Goal: Navigation & Orientation: Find specific page/section

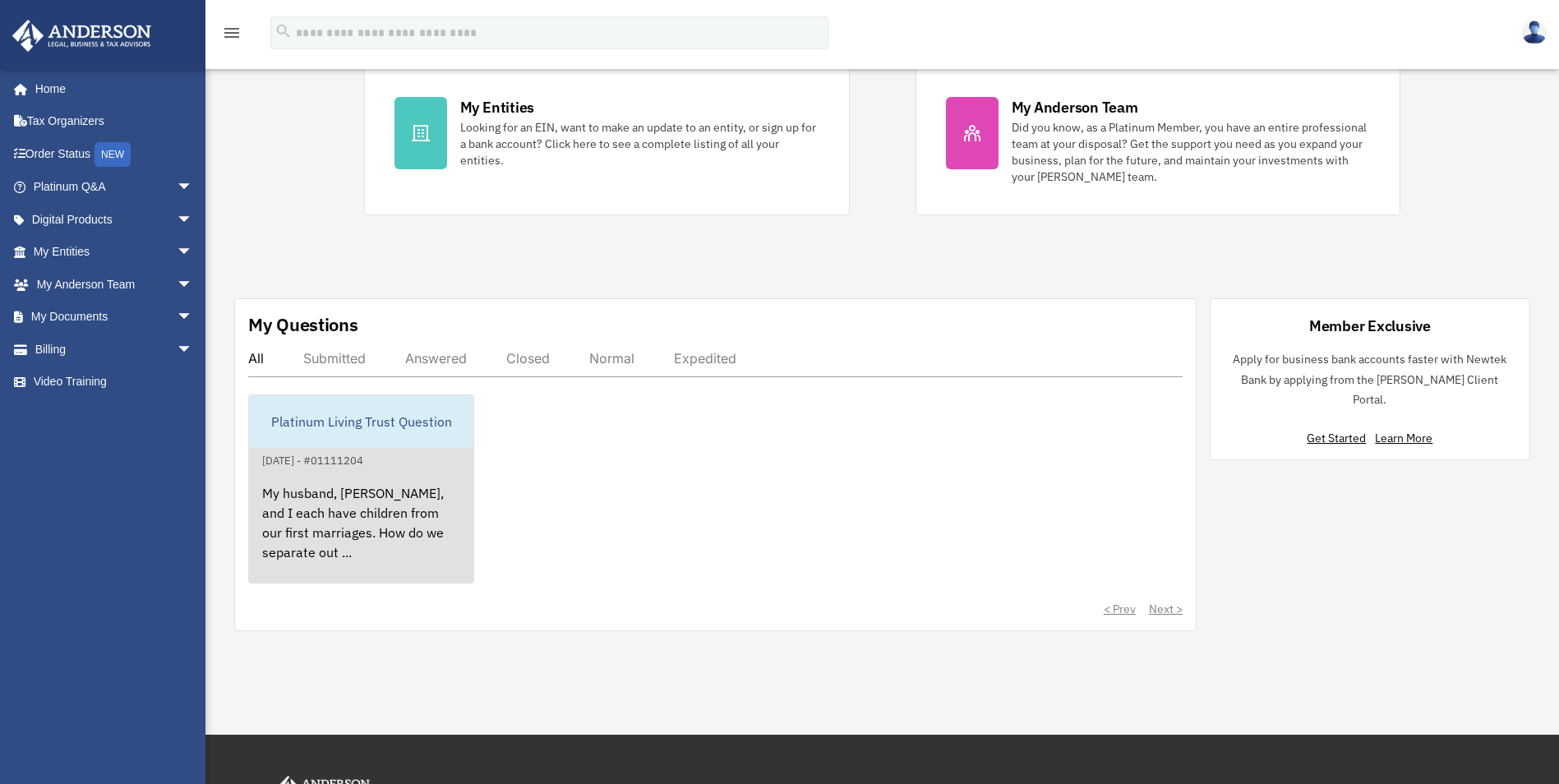
scroll to position [328, 0]
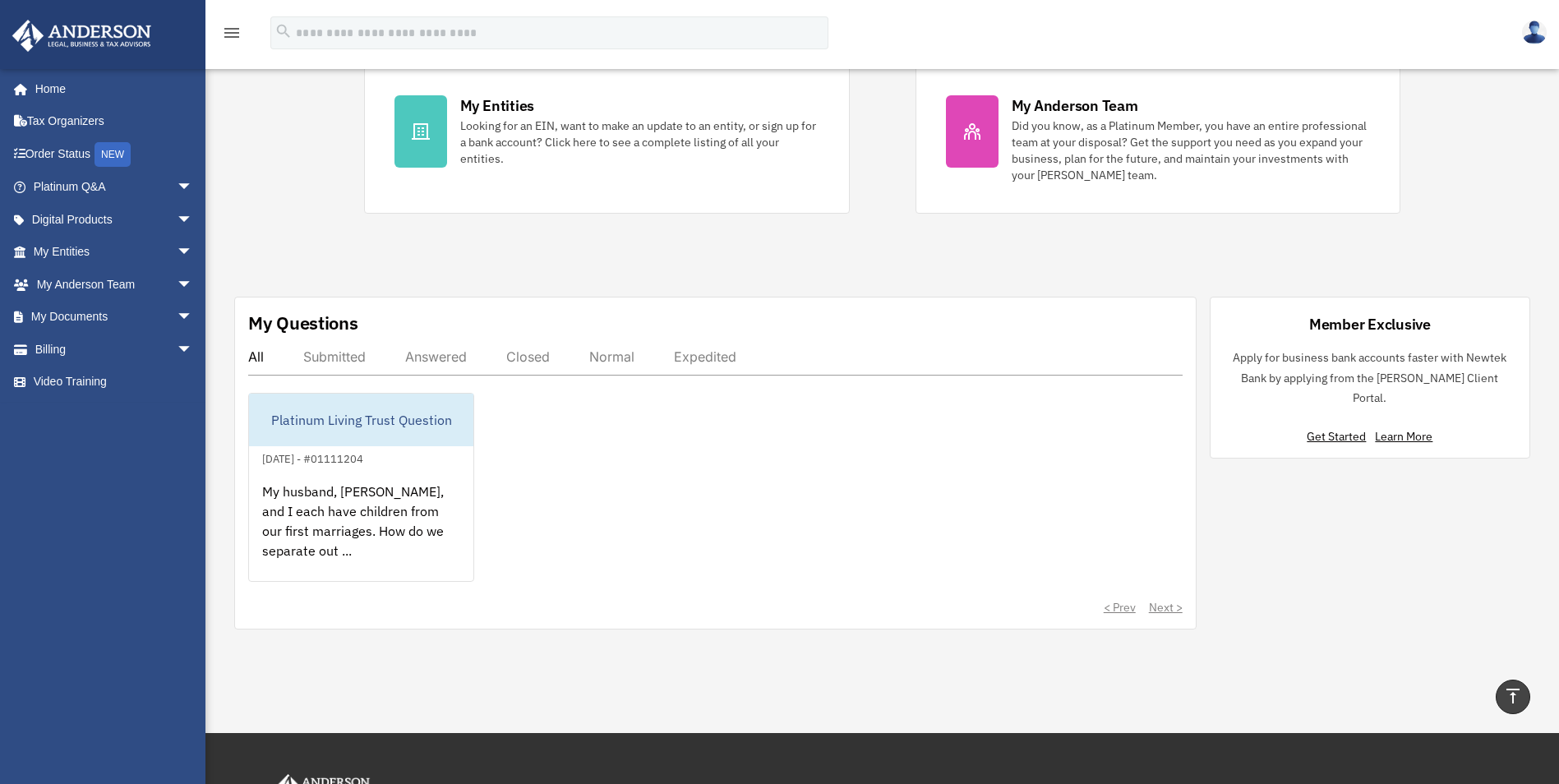
click at [444, 360] on div "Answered" at bounding box center [436, 356] width 62 height 17
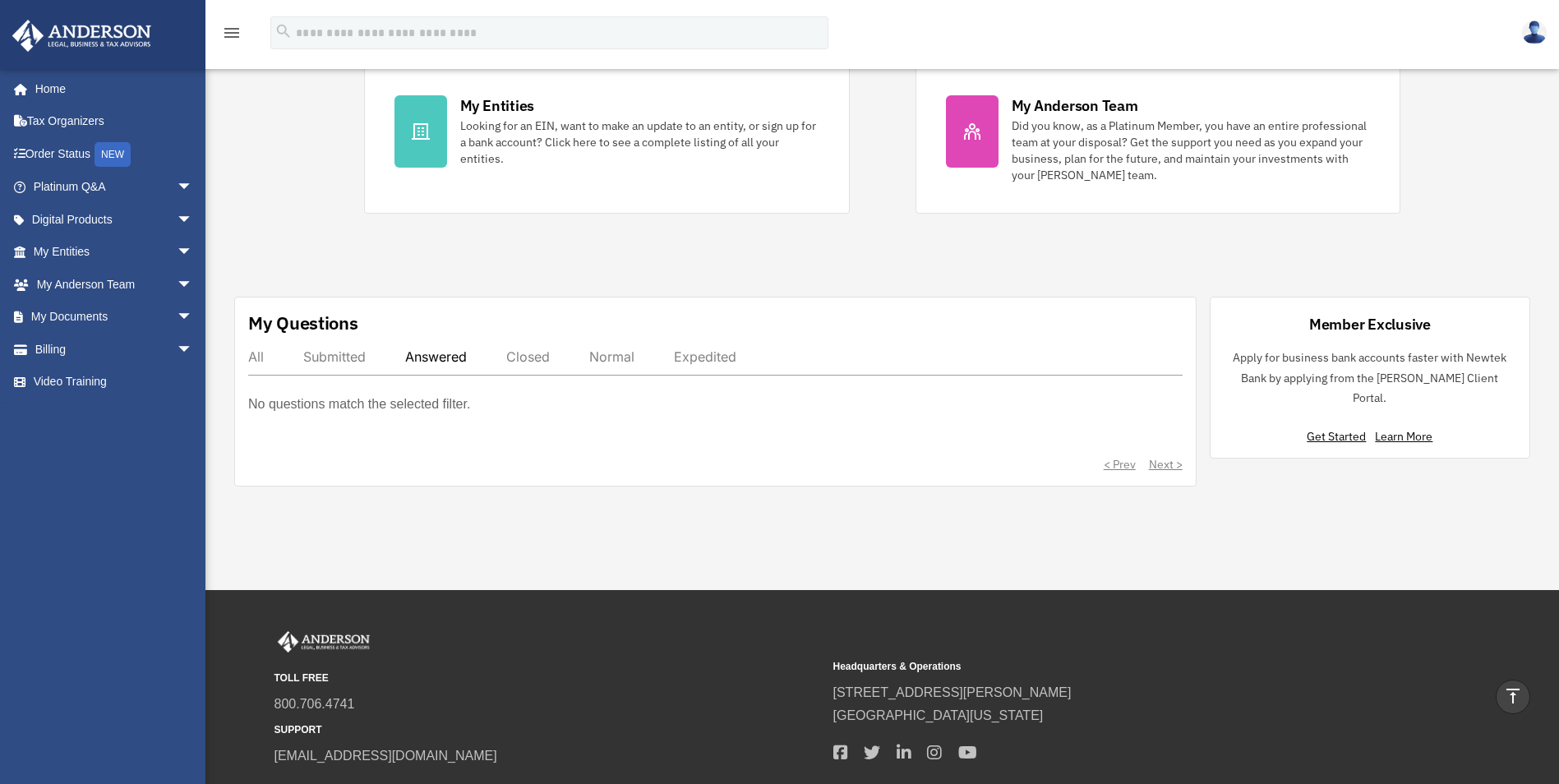
click at [337, 351] on div "Submitted" at bounding box center [334, 356] width 63 height 17
click at [249, 356] on div "All" at bounding box center [255, 356] width 16 height 17
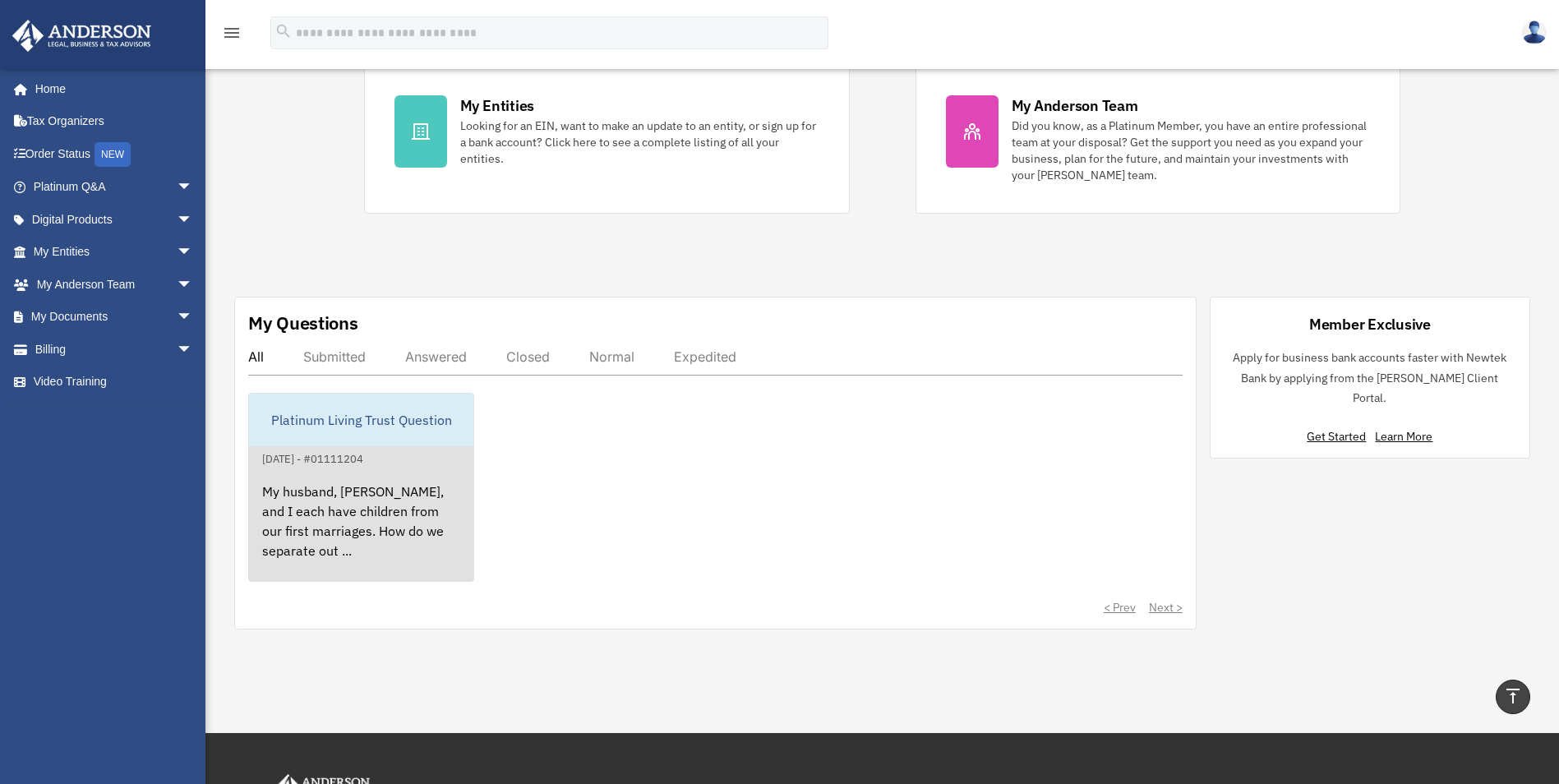
click at [330, 422] on div "Platinum Living Trust Question" at bounding box center [361, 420] width 225 height 52
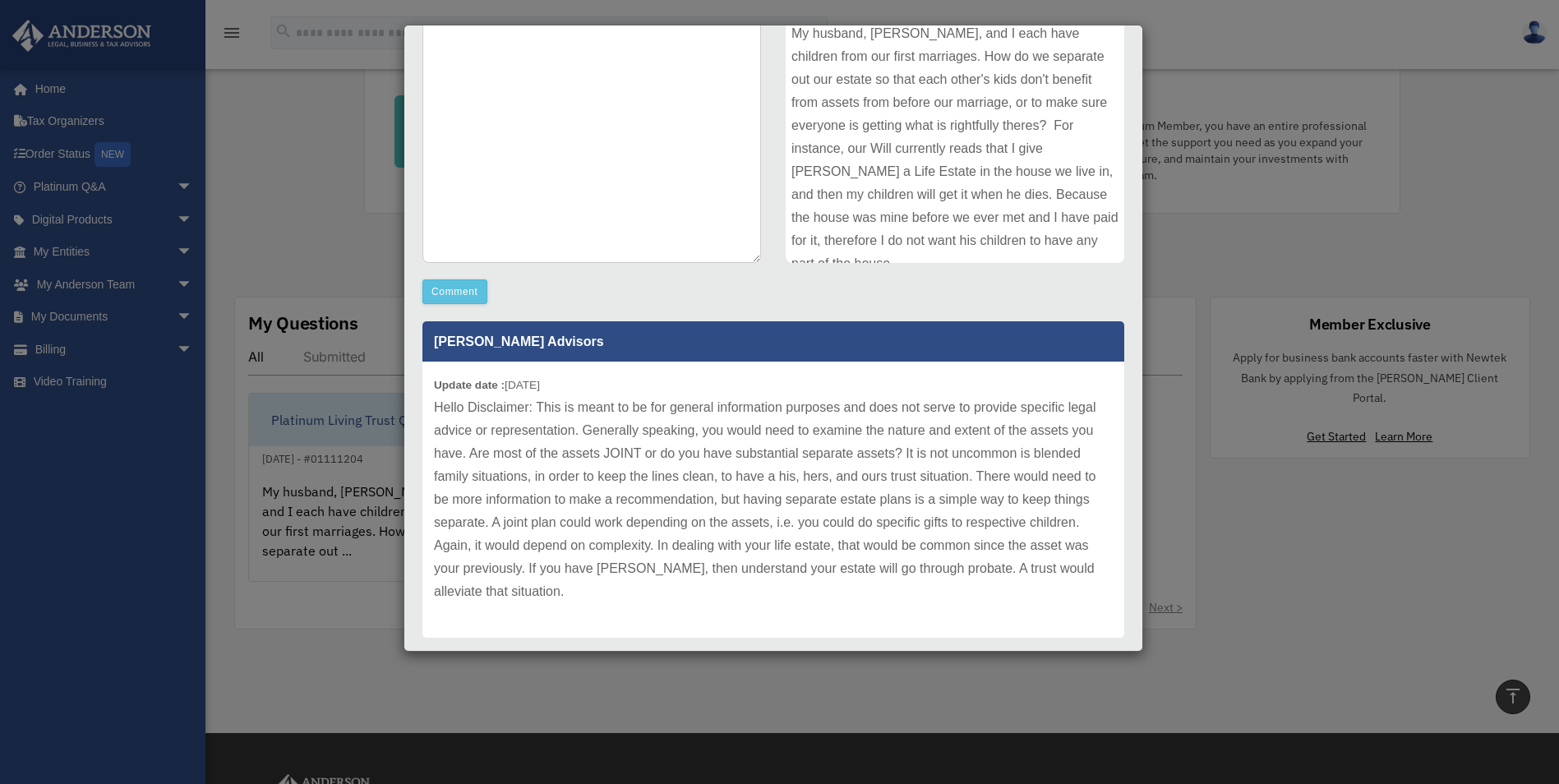
scroll to position [283, 0]
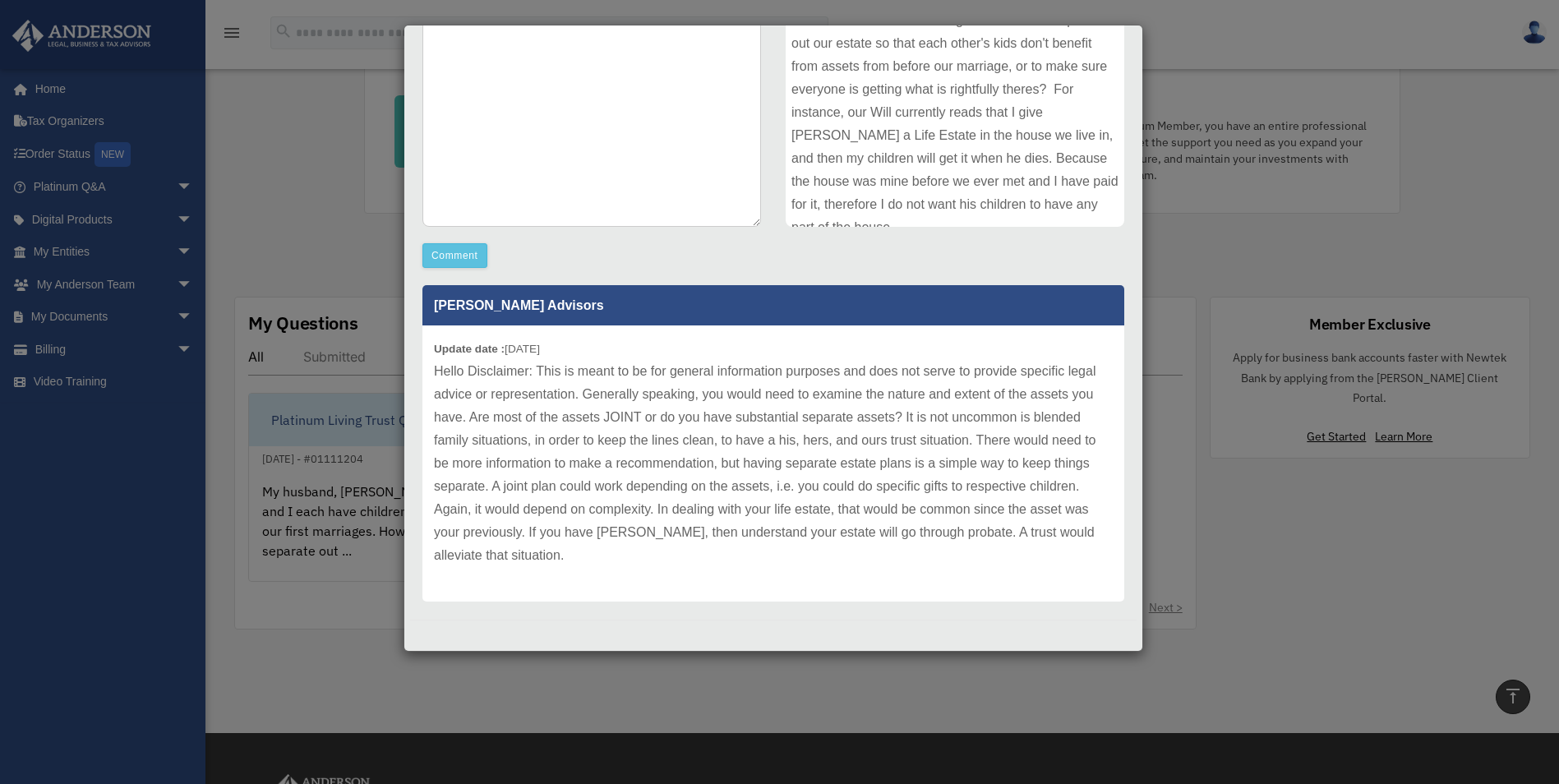
click at [1171, 30] on div "Case Detail × Platinum Living Trust Question Case Number 01111204 Created Date …" at bounding box center [780, 392] width 1559 height 784
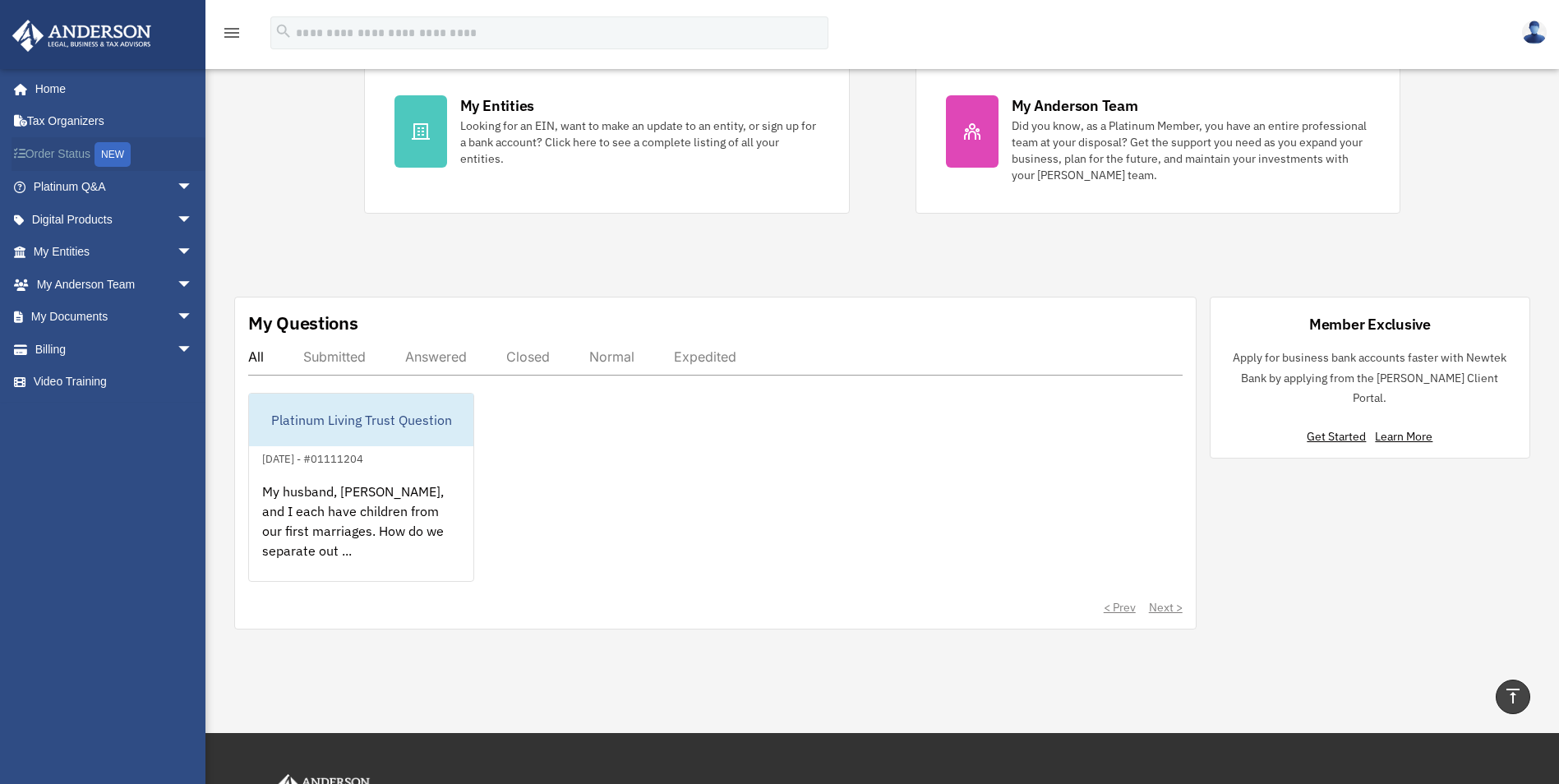
click at [61, 149] on link "Order Status NEW" at bounding box center [114, 154] width 206 height 34
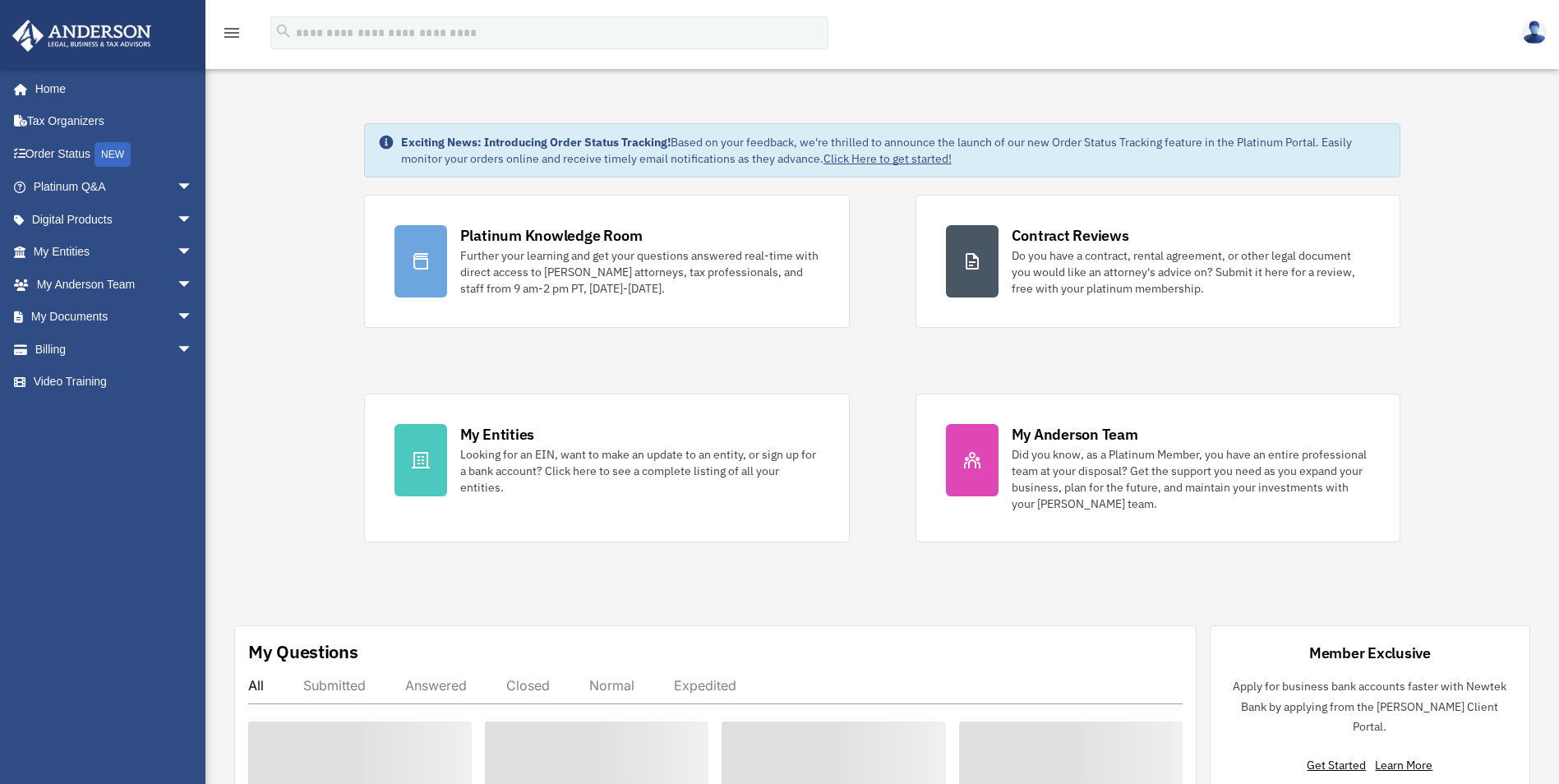
scroll to position [328, 0]
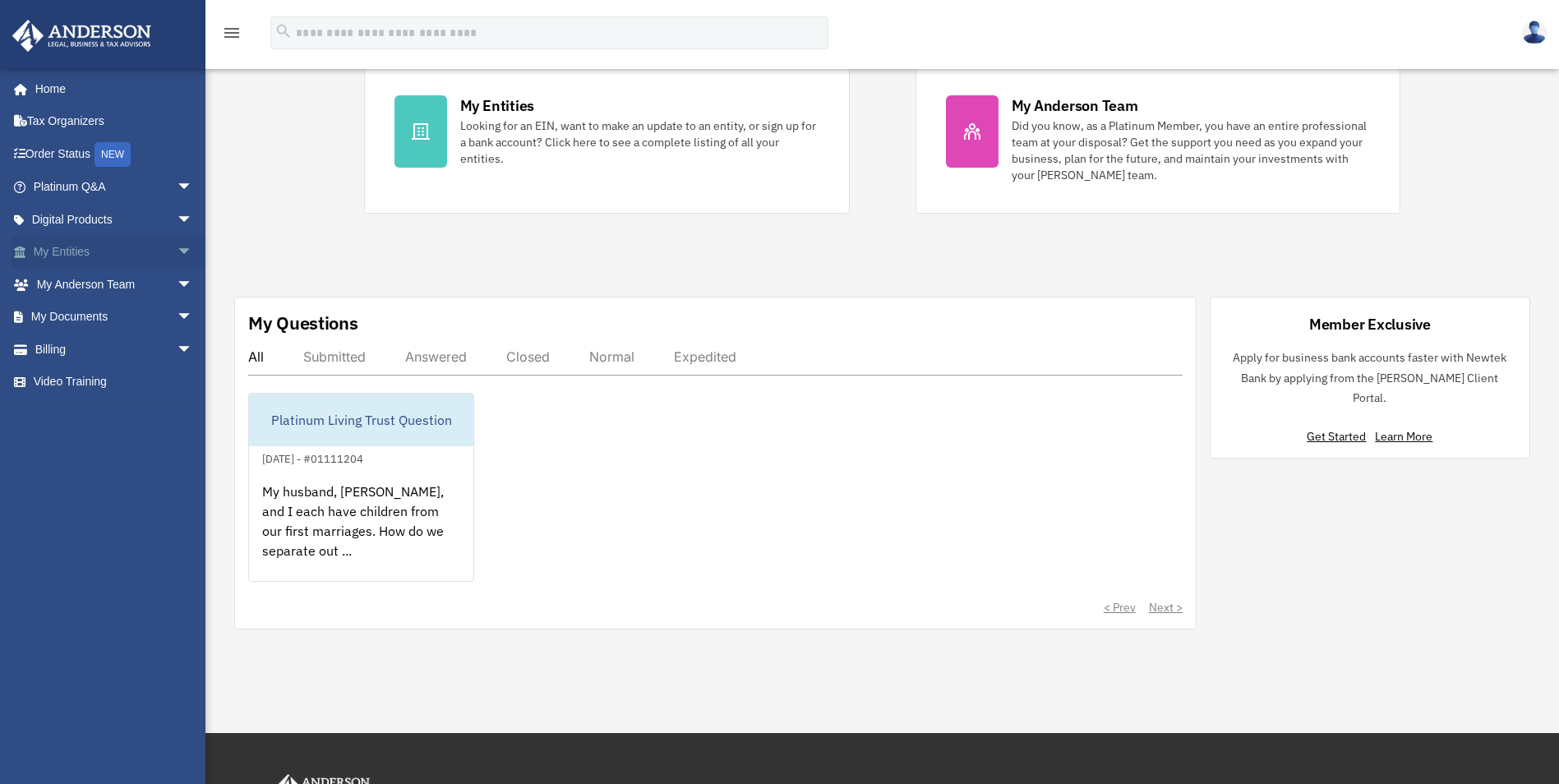
click at [77, 250] on link "My Entities arrow_drop_down" at bounding box center [114, 252] width 206 height 33
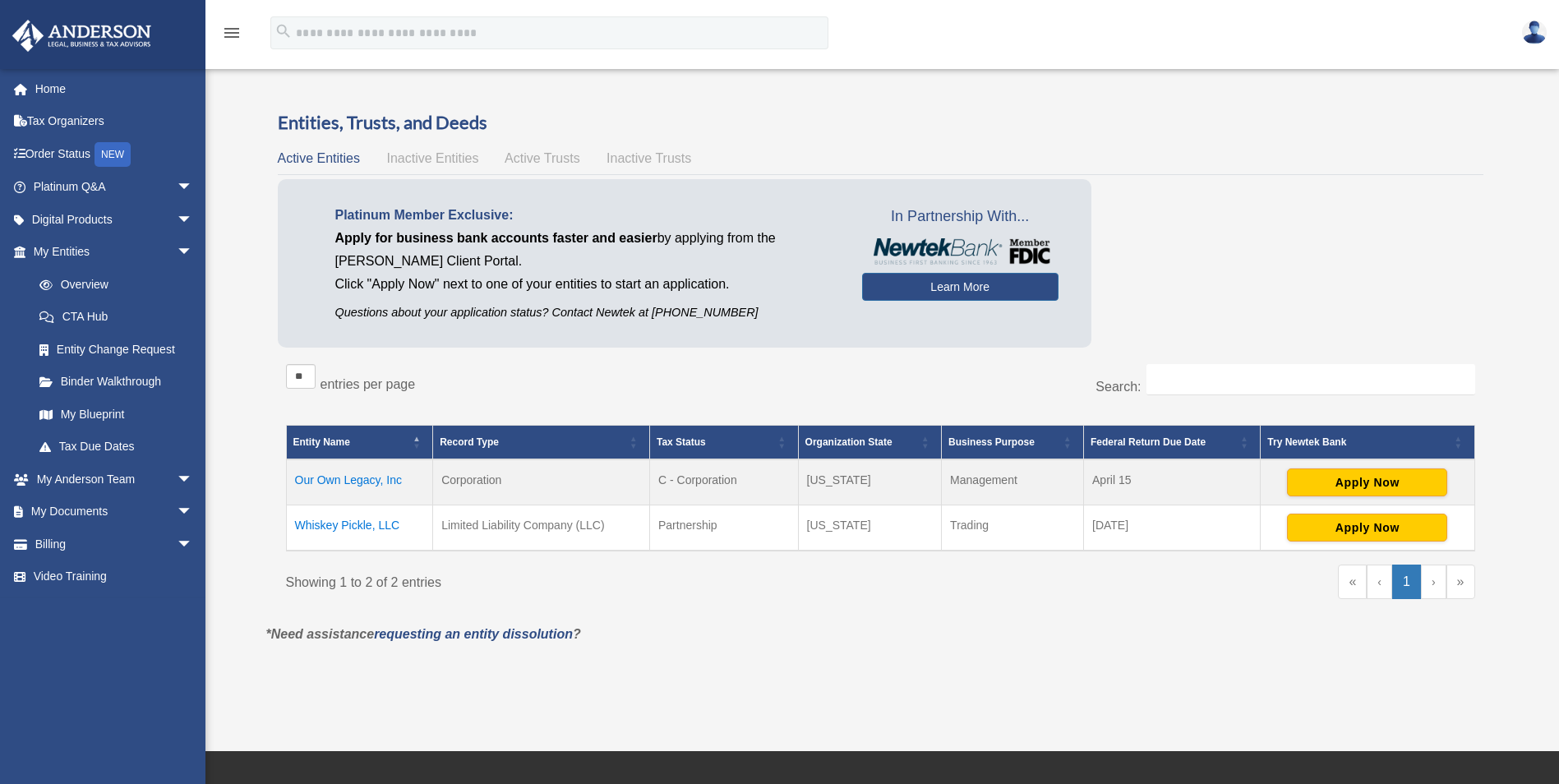
click at [534, 164] on span "Active Trusts" at bounding box center [542, 158] width 76 height 14
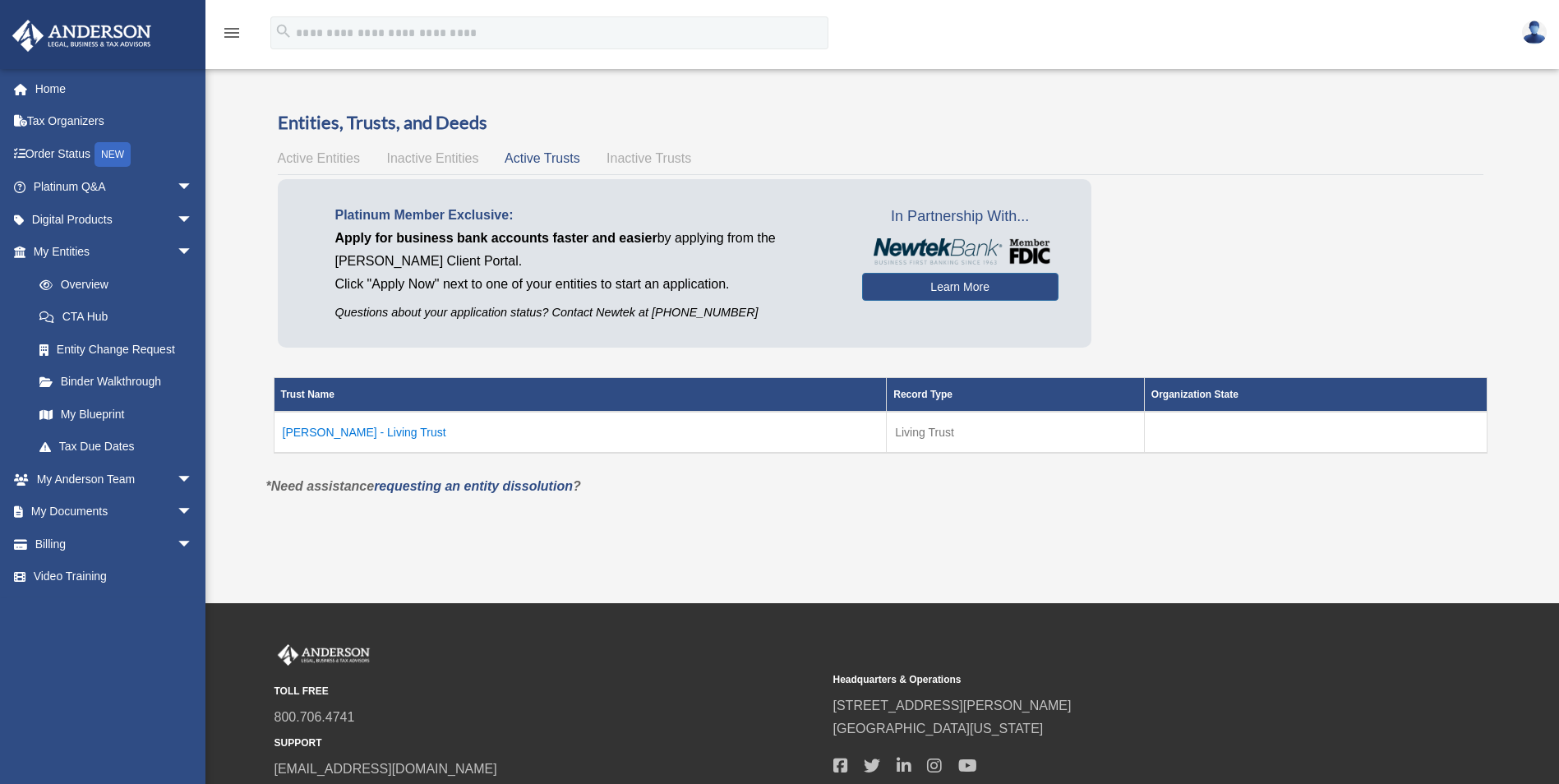
click at [621, 158] on span "Inactive Trusts" at bounding box center [648, 158] width 84 height 14
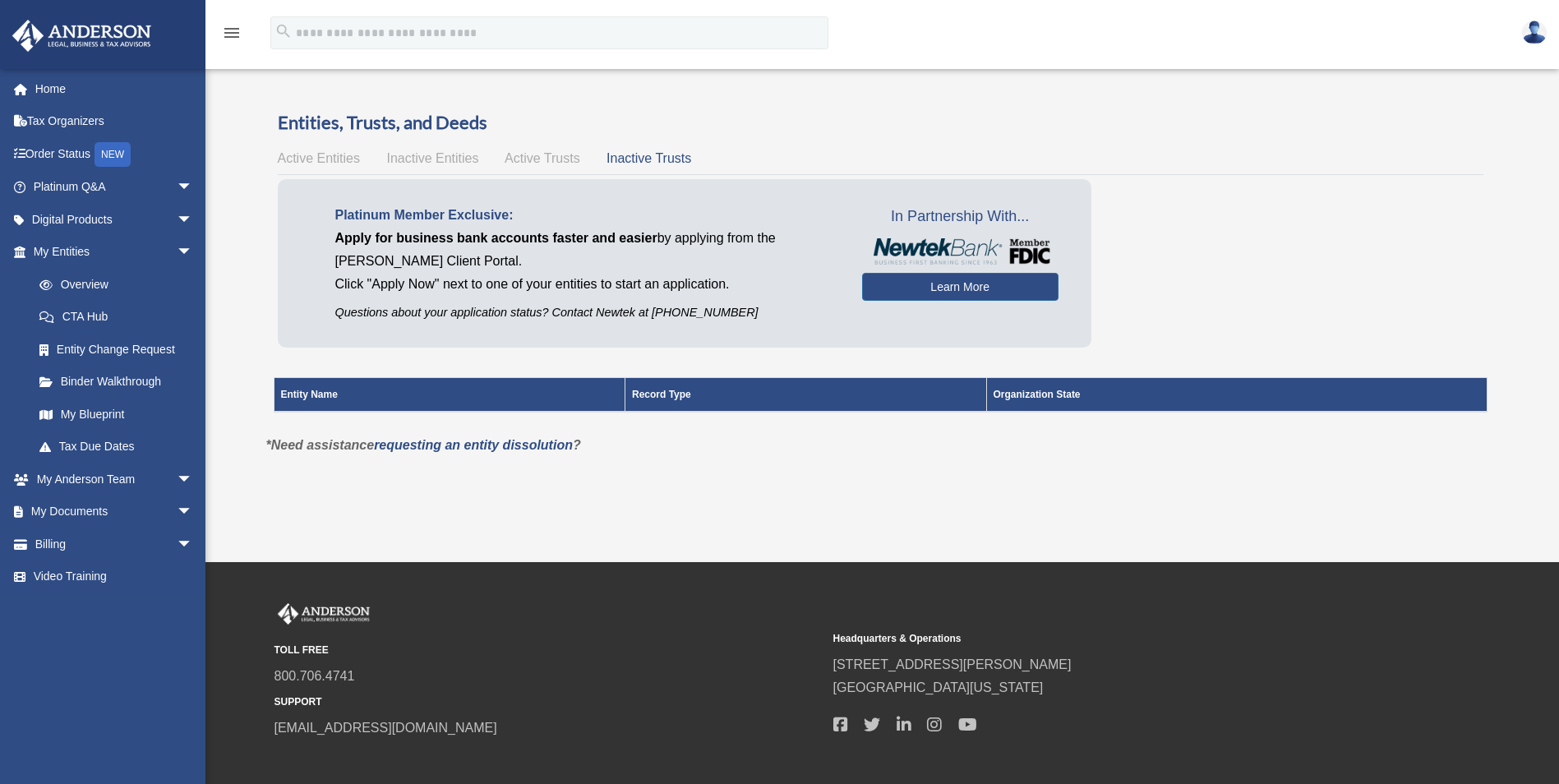
click at [429, 158] on span "Inactive Entities" at bounding box center [432, 158] width 92 height 14
click at [84, 320] on link "CTA Hub" at bounding box center [121, 316] width 195 height 33
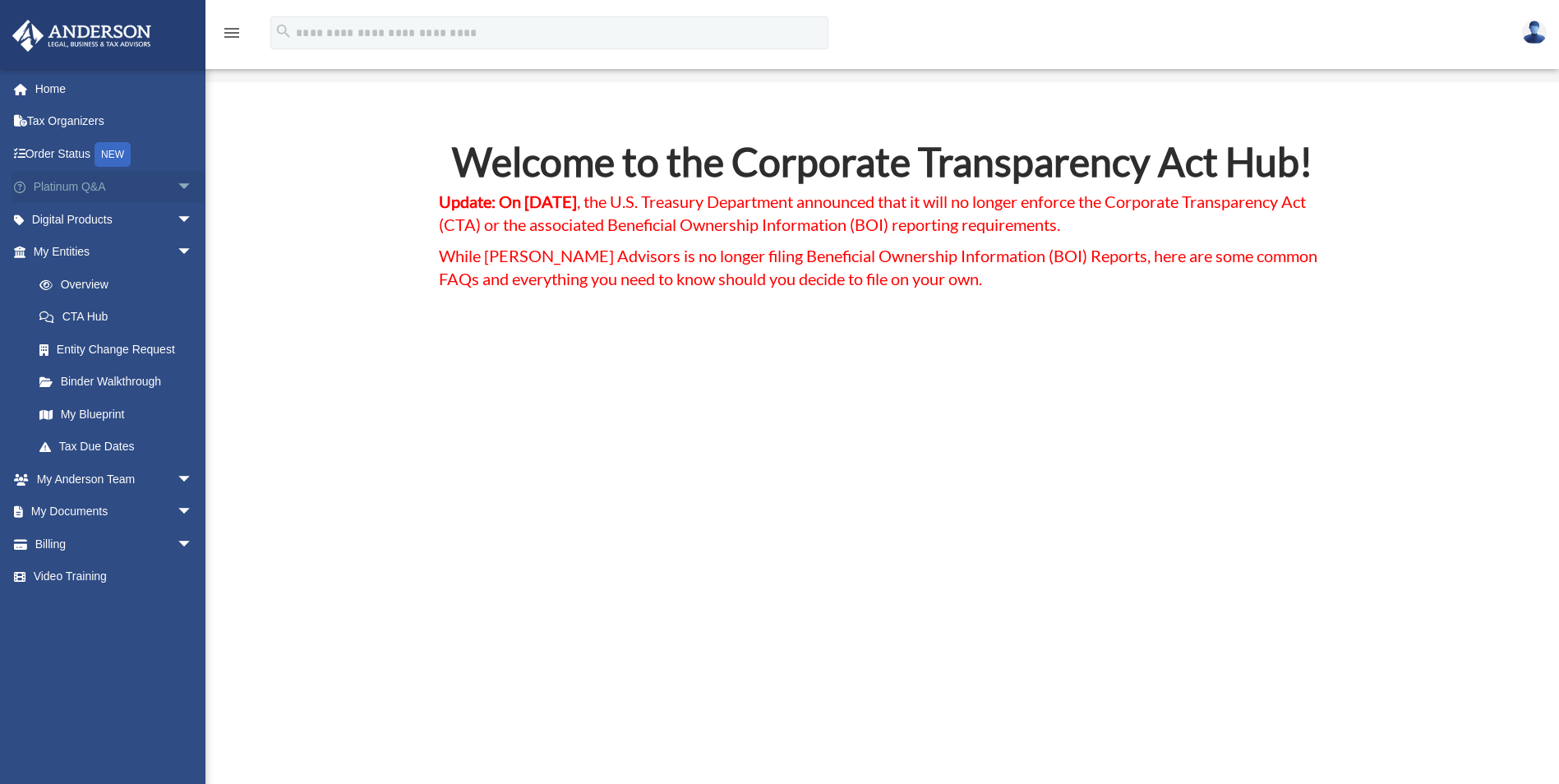
click at [177, 185] on span "arrow_drop_down" at bounding box center [193, 188] width 33 height 34
